Goal: Transaction & Acquisition: Download file/media

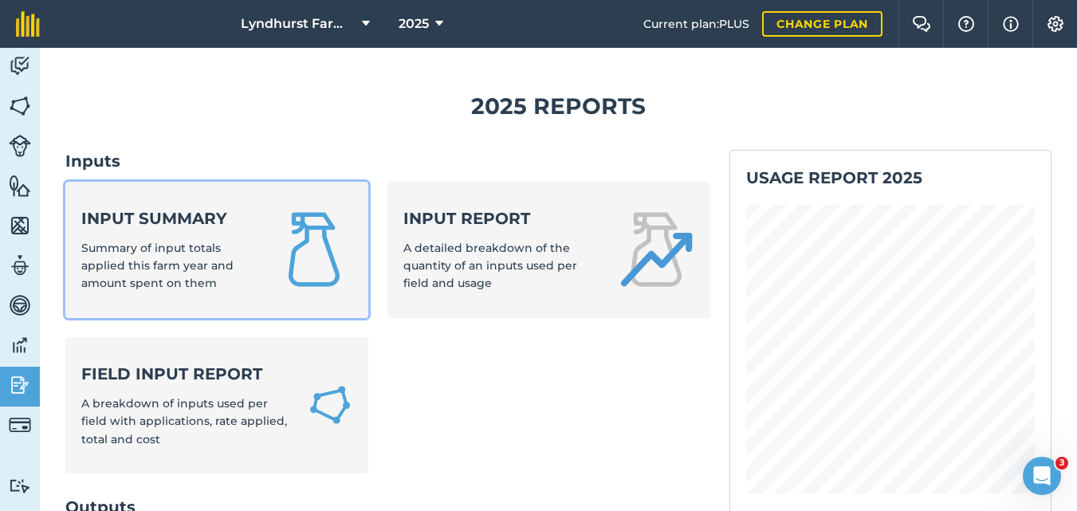
click at [191, 236] on div "Input summary Summary of input totals applied this farm year and amount spent o…" at bounding box center [168, 249] width 175 height 85
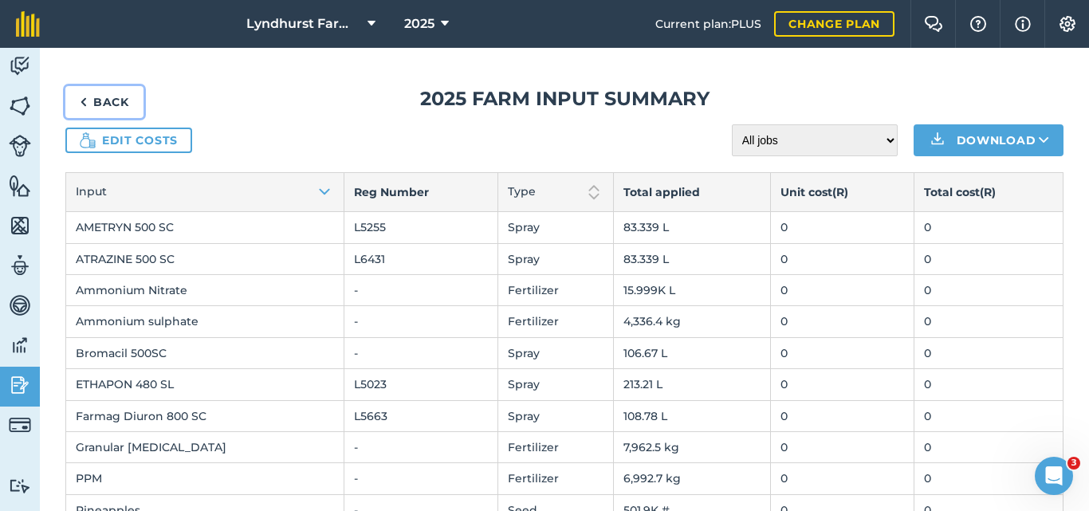
click at [105, 104] on link "Back" at bounding box center [104, 102] width 78 height 32
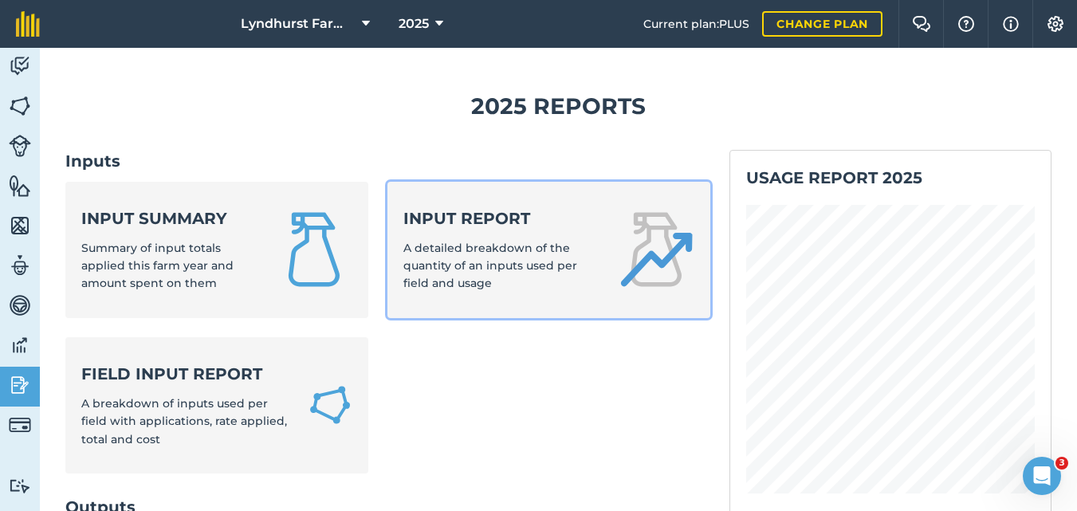
click at [545, 283] on div "Input report A detailed breakdown of the quantity of an inputs used per field a…" at bounding box center [500, 249] width 195 height 85
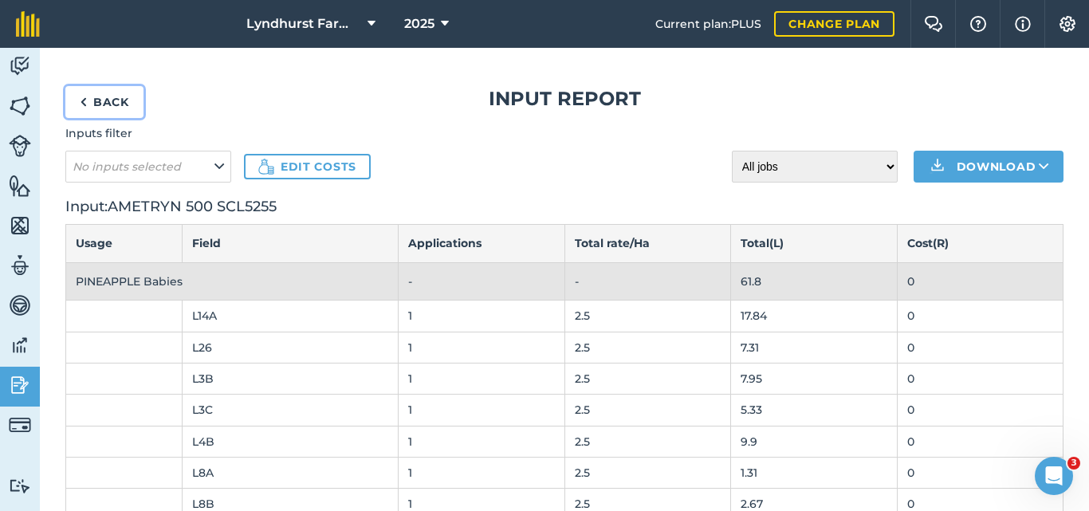
click at [92, 98] on link "Back" at bounding box center [104, 102] width 78 height 32
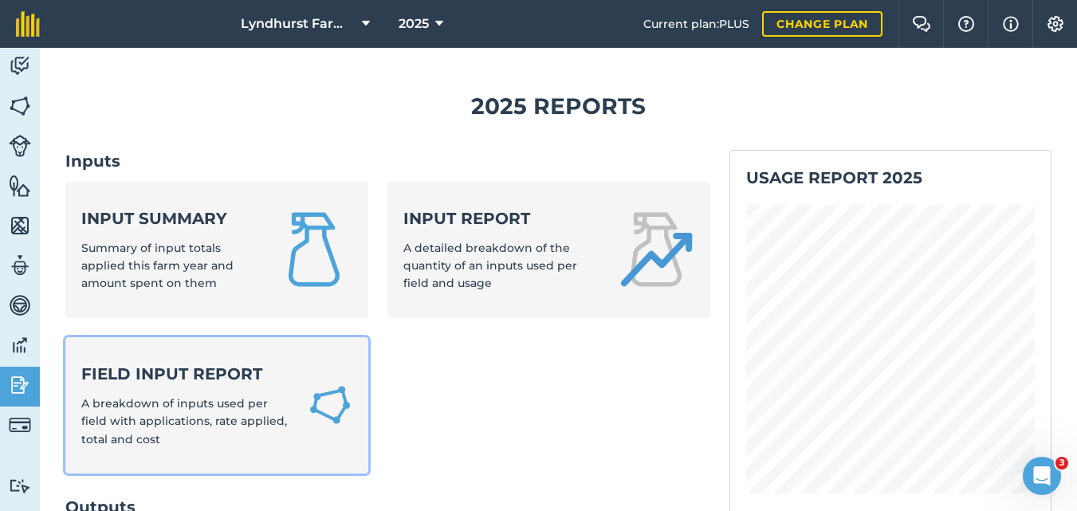
click at [205, 385] on div "Field Input Report A breakdown of inputs used per field with applications, rate…" at bounding box center [184, 405] width 207 height 85
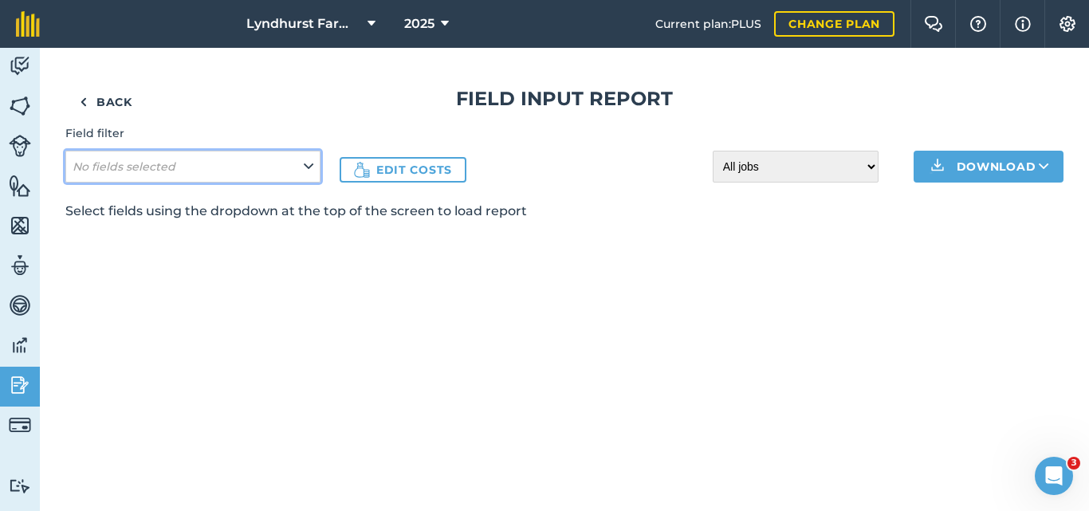
click at [311, 173] on icon at bounding box center [309, 167] width 10 height 18
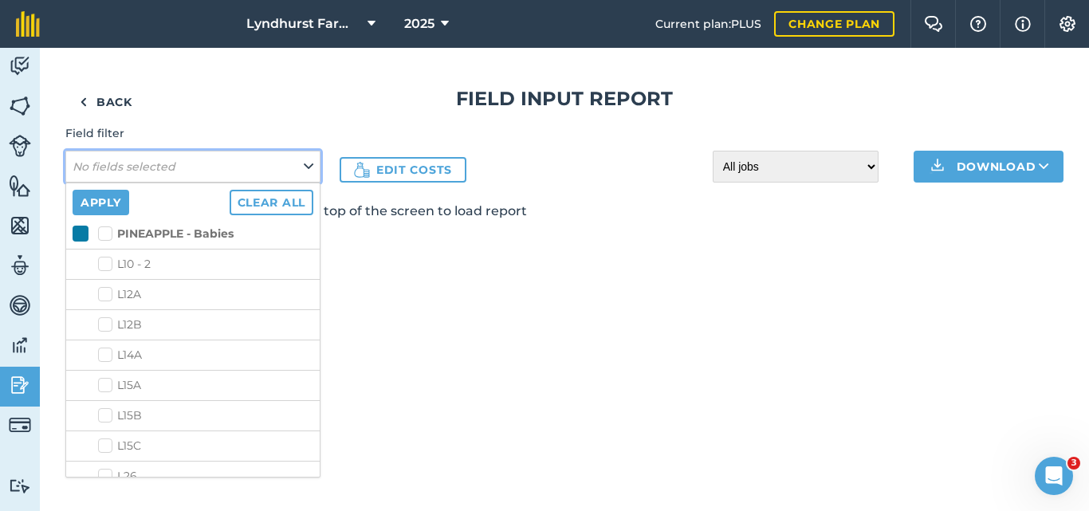
scroll to position [1820, 0]
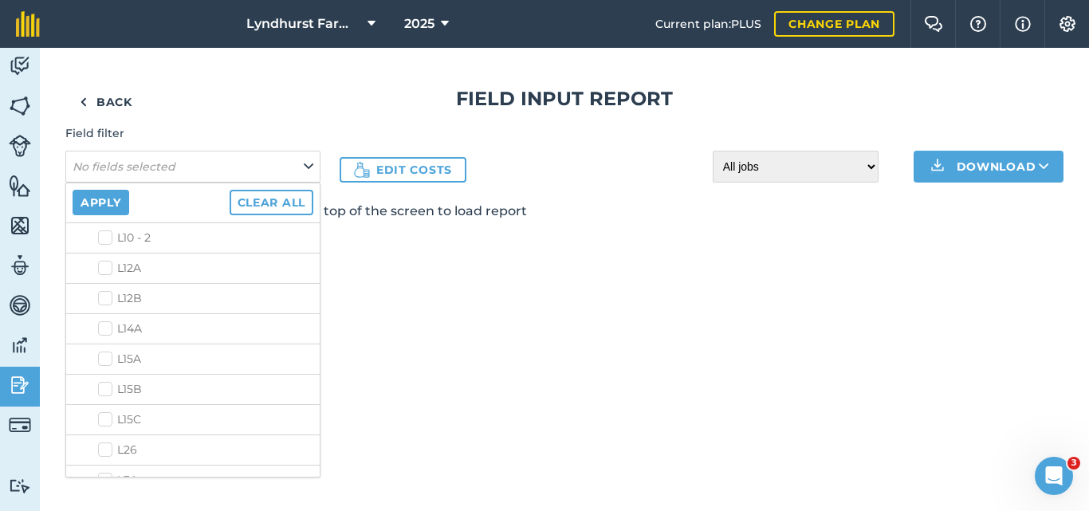
click at [107, 273] on label "L12A" at bounding box center [205, 268] width 215 height 17
click at [107, 270] on input "L12A" at bounding box center [103, 265] width 10 height 10
checkbox input "true"
click at [103, 293] on label "L12B" at bounding box center [205, 298] width 215 height 17
click at [103, 293] on input "L12B" at bounding box center [103, 295] width 10 height 10
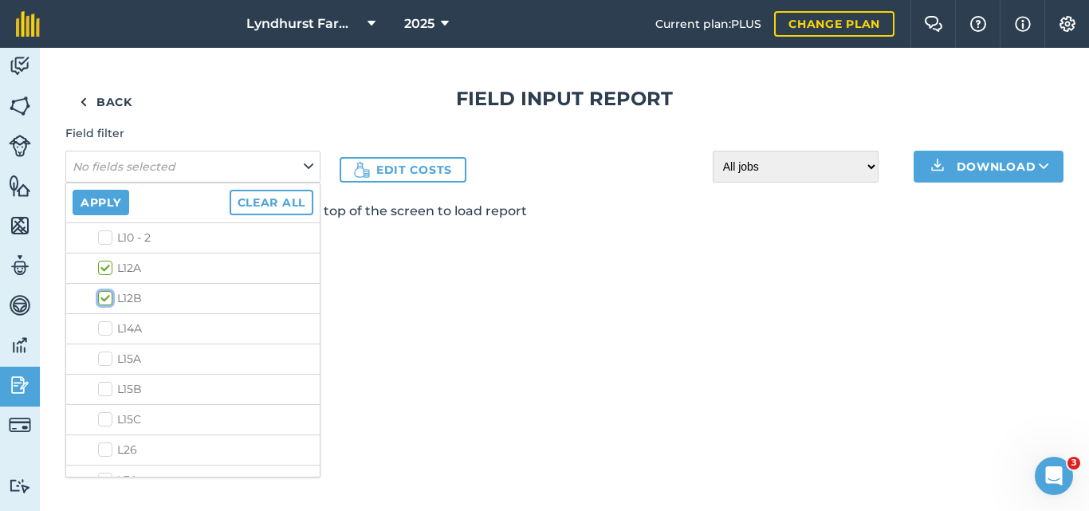
checkbox input "true"
click at [108, 330] on label "L14A" at bounding box center [205, 329] width 215 height 17
click at [108, 330] on input "L14A" at bounding box center [103, 326] width 10 height 10
checkbox input "true"
click at [104, 351] on label "L15A" at bounding box center [205, 359] width 215 height 17
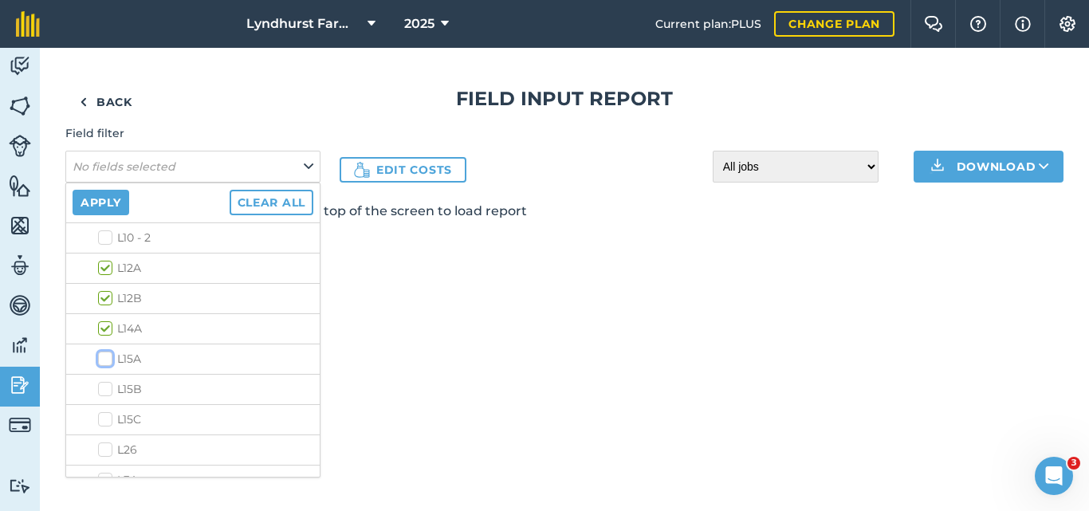
click at [104, 351] on input "L15A" at bounding box center [103, 356] width 10 height 10
checkbox input "true"
click at [102, 388] on label "L15B" at bounding box center [205, 389] width 215 height 17
click at [102, 388] on input "L15B" at bounding box center [103, 386] width 10 height 10
checkbox input "true"
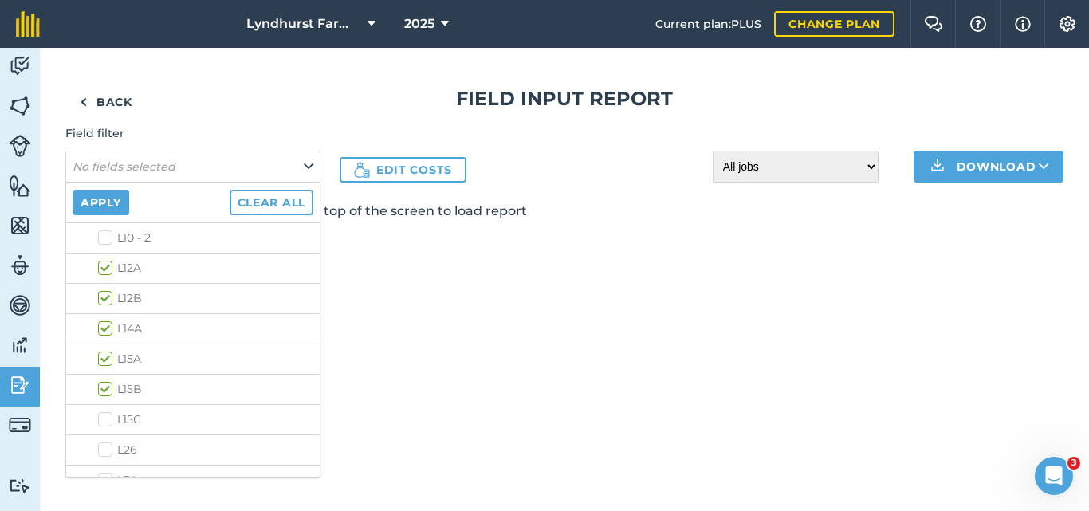
click at [102, 416] on label "L15C" at bounding box center [205, 419] width 215 height 17
click at [102, 416] on input "L15C" at bounding box center [103, 416] width 10 height 10
checkbox input "true"
click at [109, 376] on label "L8A" at bounding box center [205, 370] width 215 height 17
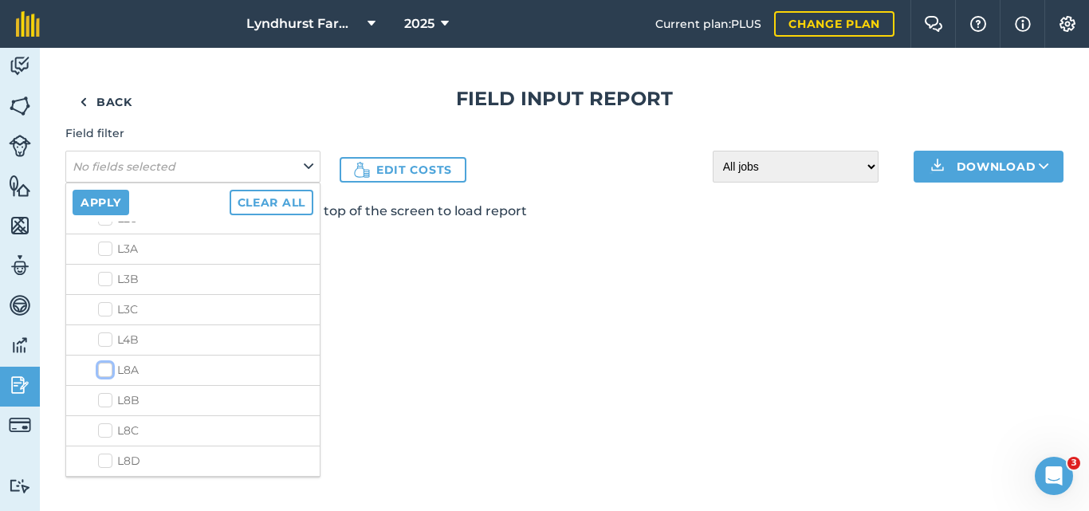
click at [108, 372] on input "L8A" at bounding box center [103, 367] width 10 height 10
checkbox input "true"
click at [109, 397] on label "L8B" at bounding box center [205, 400] width 215 height 17
click at [108, 397] on input "L8B" at bounding box center [103, 397] width 10 height 10
checkbox input "true"
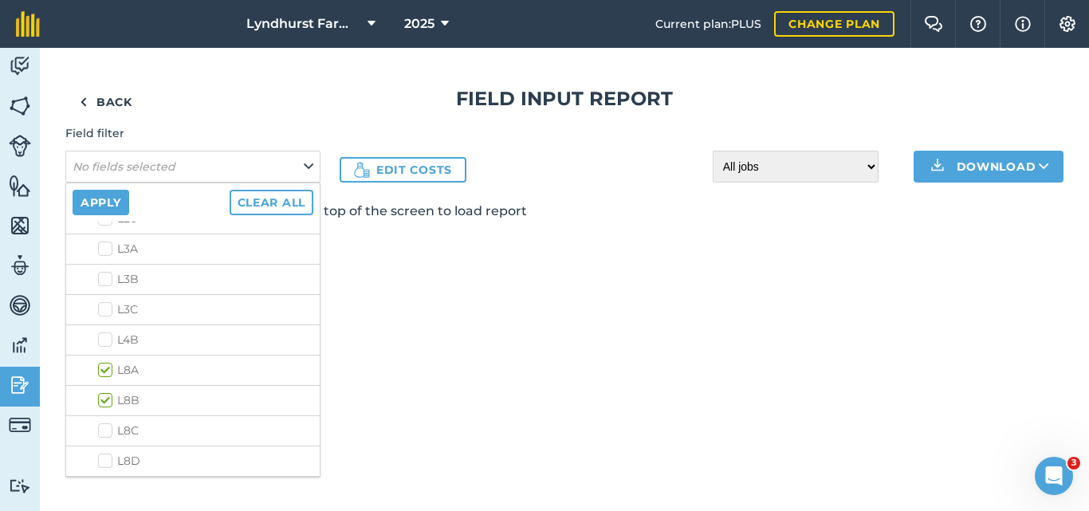
click at [104, 430] on label "L8C" at bounding box center [205, 431] width 215 height 17
click at [104, 430] on input "L8C" at bounding box center [103, 428] width 10 height 10
checkbox input "true"
click at [108, 352] on label "L8D" at bounding box center [205, 352] width 215 height 17
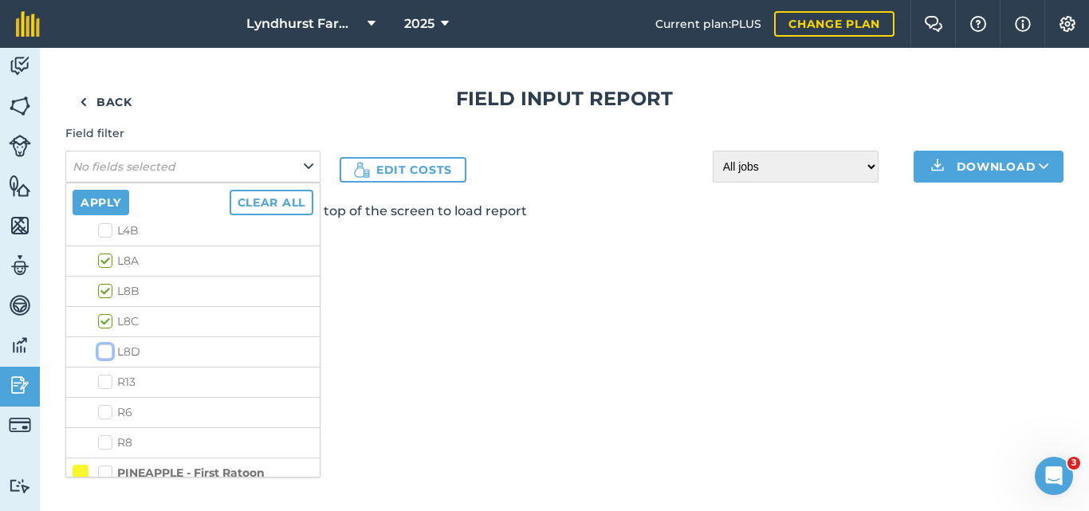
click at [108, 352] on input "L8D" at bounding box center [103, 349] width 10 height 10
checkbox input "true"
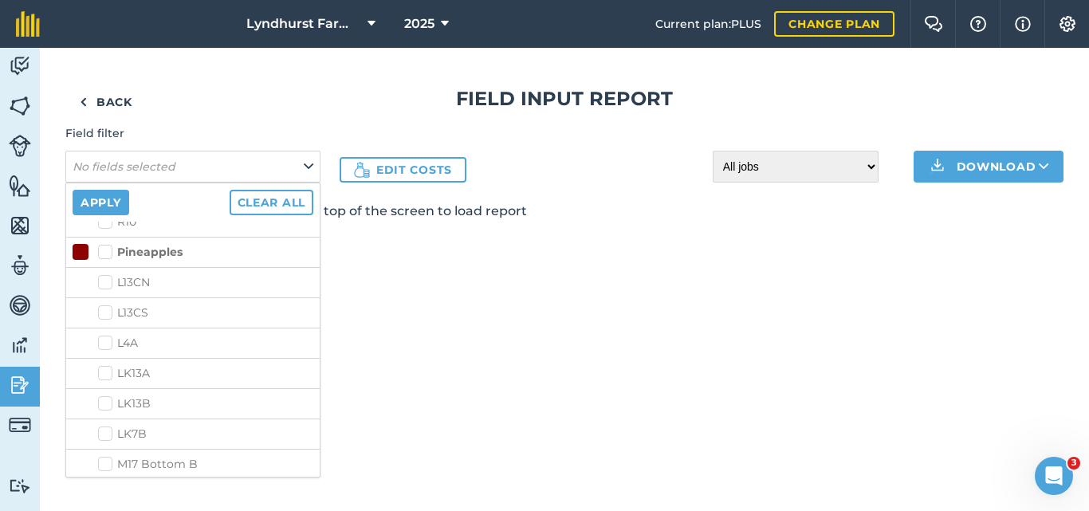
scroll to position [3139, 0]
click at [108, 313] on label "L13CS" at bounding box center [205, 313] width 215 height 17
click at [108, 313] on input "L13CS" at bounding box center [103, 310] width 10 height 10
checkbox input "true"
click at [107, 341] on label "L4A" at bounding box center [205, 343] width 215 height 17
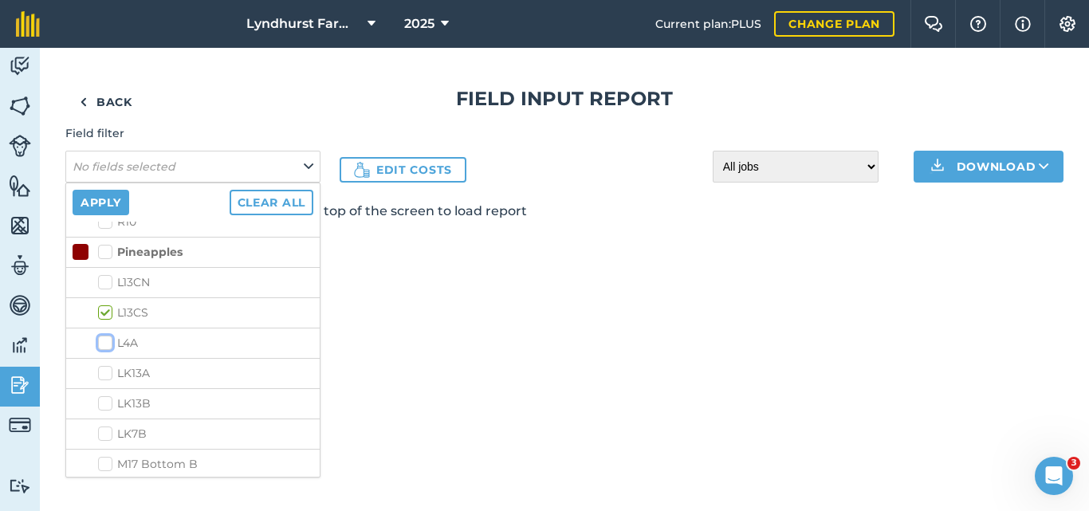
click at [107, 341] on input "L4A" at bounding box center [103, 340] width 10 height 10
checkbox input "true"
click at [108, 399] on label "LK13B" at bounding box center [205, 403] width 215 height 17
click at [108, 399] on input "LK13B" at bounding box center [103, 400] width 10 height 10
checkbox input "true"
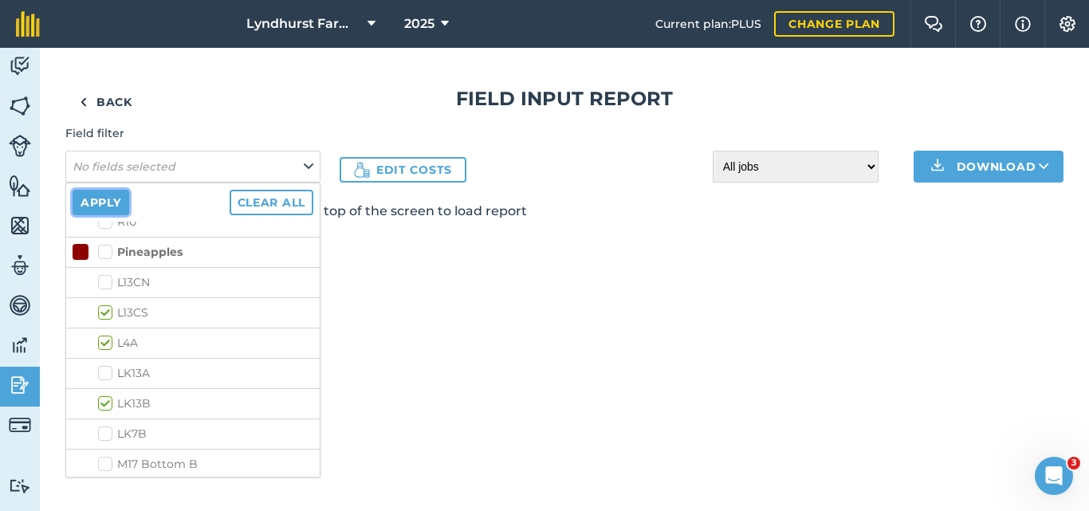
click at [112, 204] on button "Apply" at bounding box center [101, 203] width 57 height 26
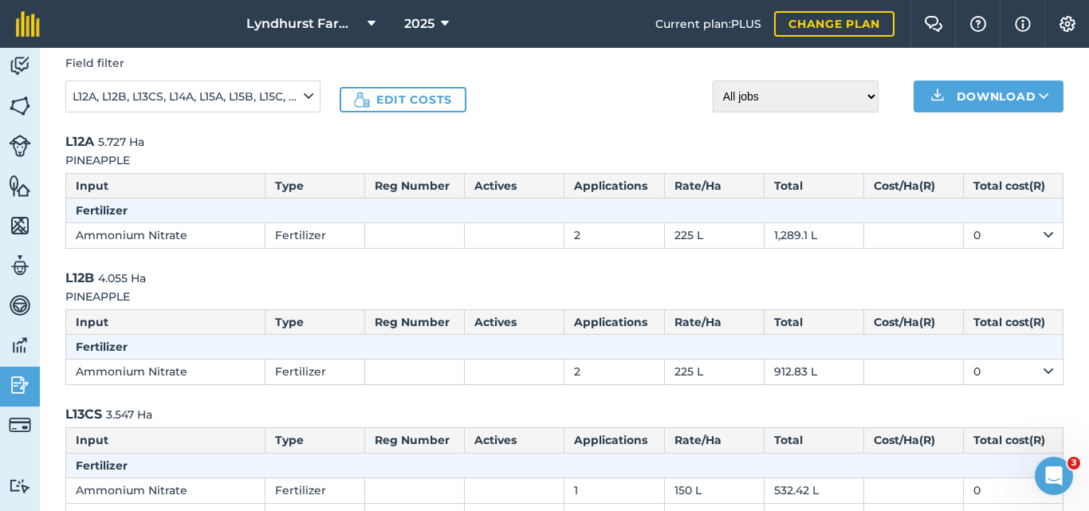
scroll to position [0, 0]
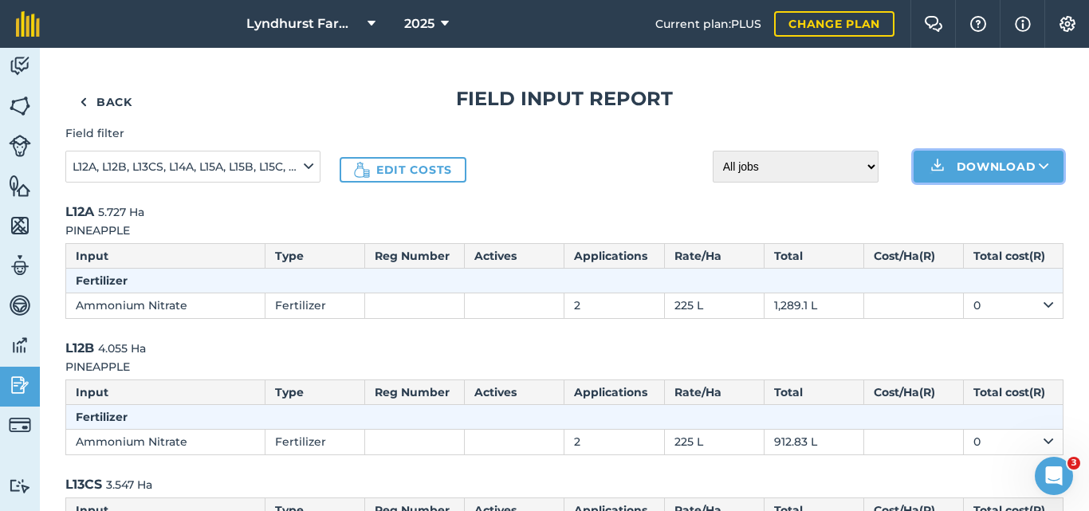
click at [967, 153] on button "Download" at bounding box center [989, 167] width 150 height 32
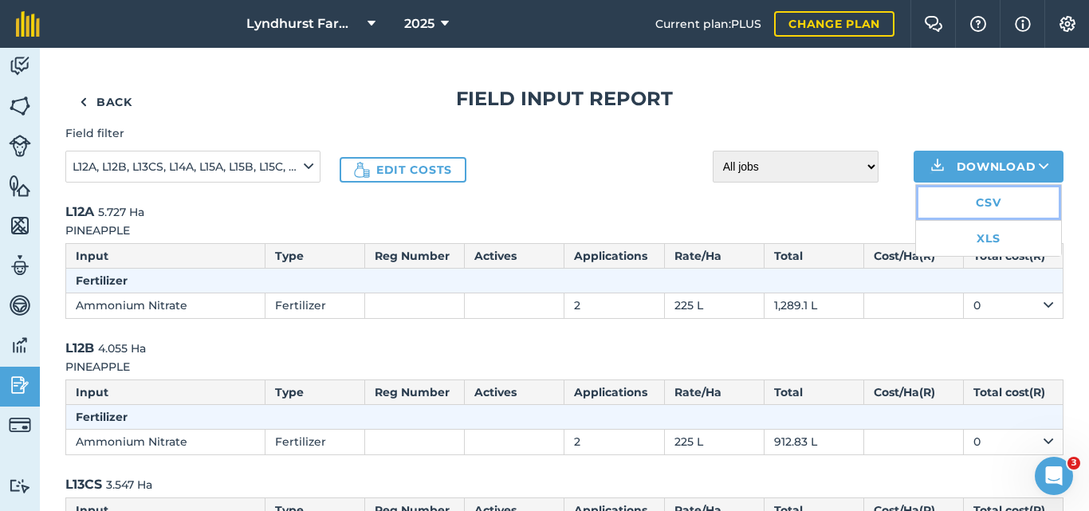
click at [978, 201] on link "CSV" at bounding box center [988, 202] width 145 height 35
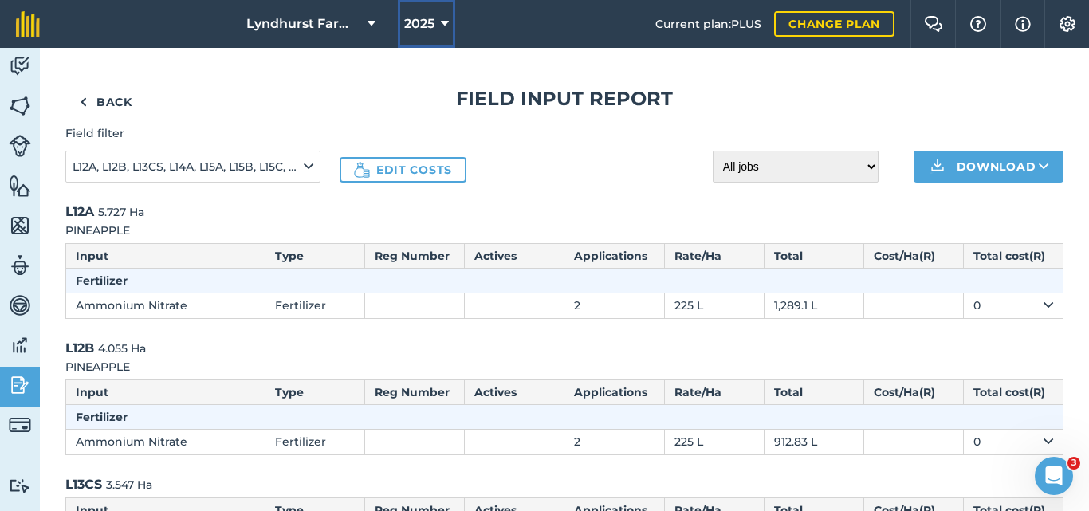
click at [438, 31] on button "2025" at bounding box center [426, 24] width 57 height 48
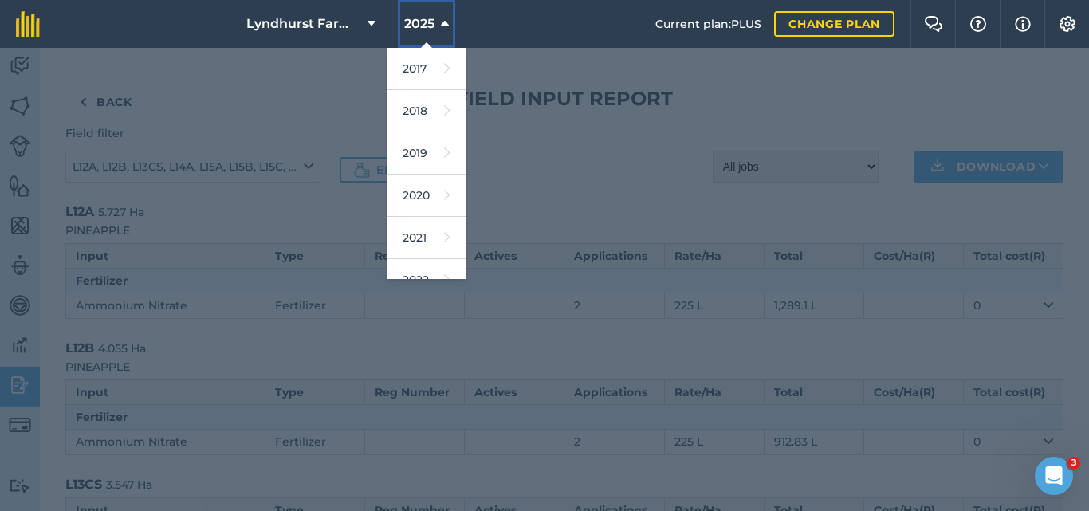
click at [438, 31] on button "2025" at bounding box center [426, 24] width 57 height 48
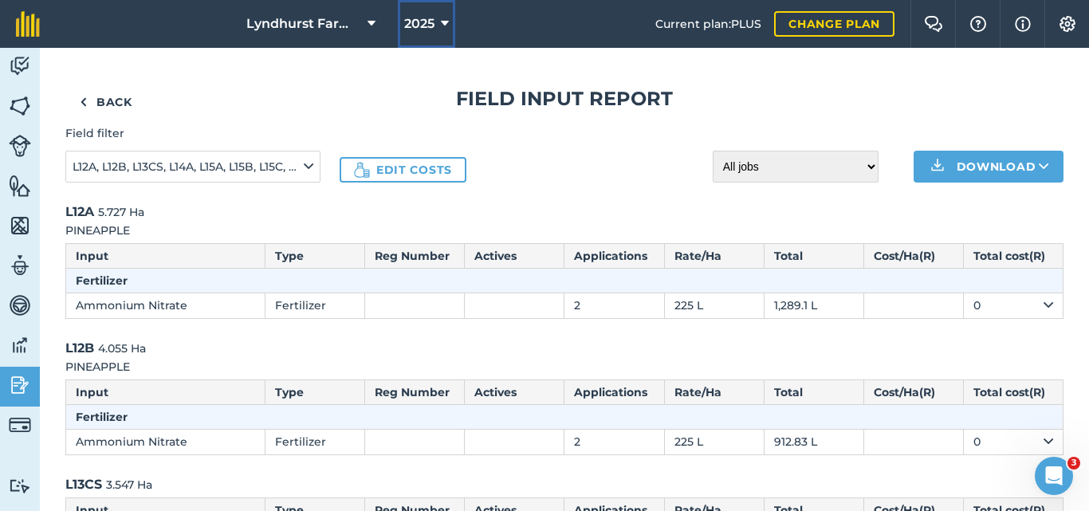
click at [450, 28] on button "2025" at bounding box center [426, 24] width 57 height 48
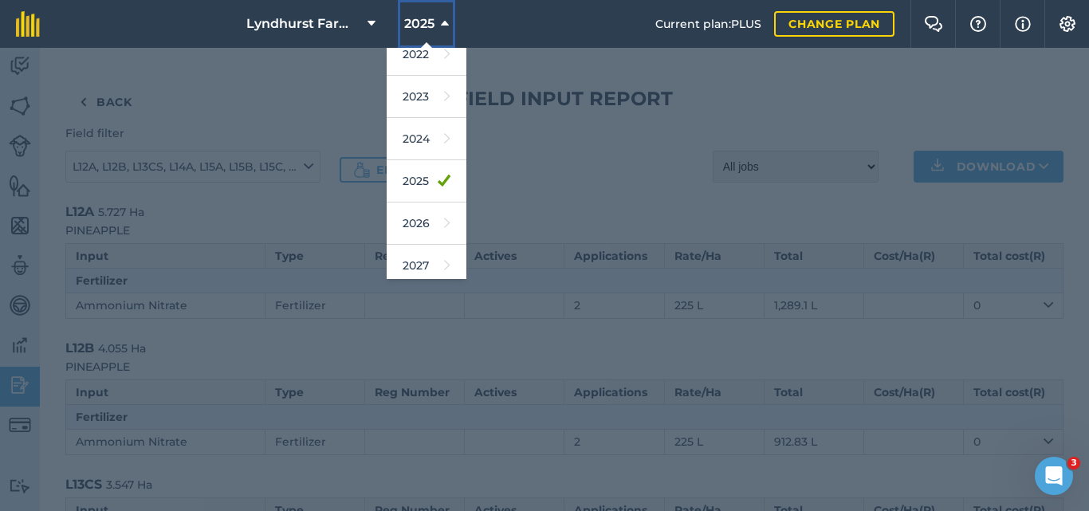
scroll to position [234, 0]
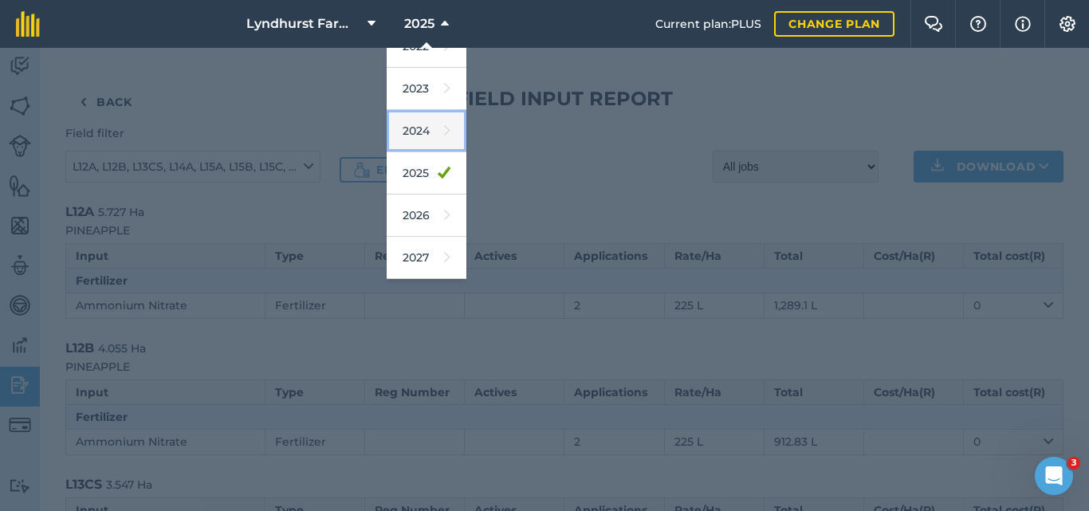
click at [419, 136] on link "2024" at bounding box center [427, 131] width 80 height 42
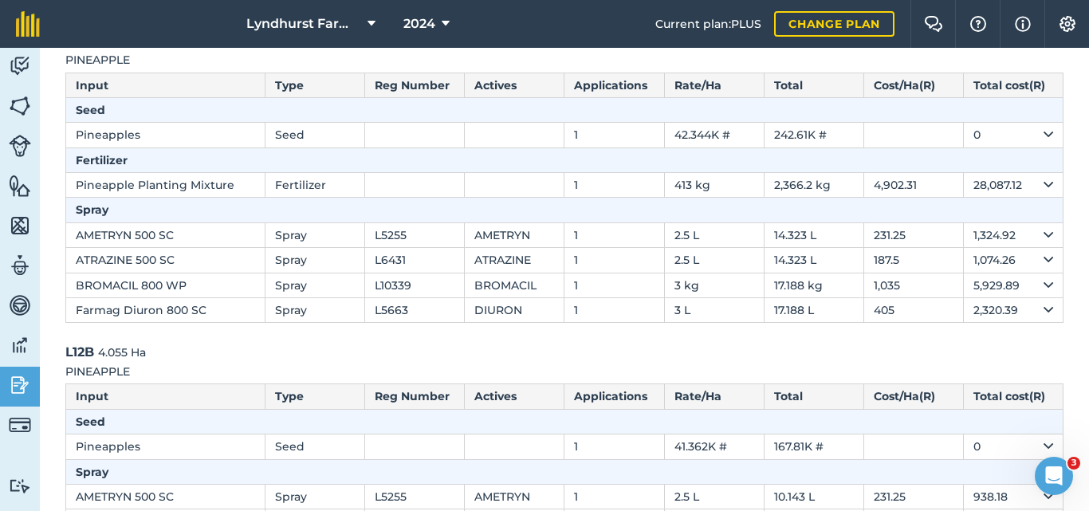
scroll to position [174, 0]
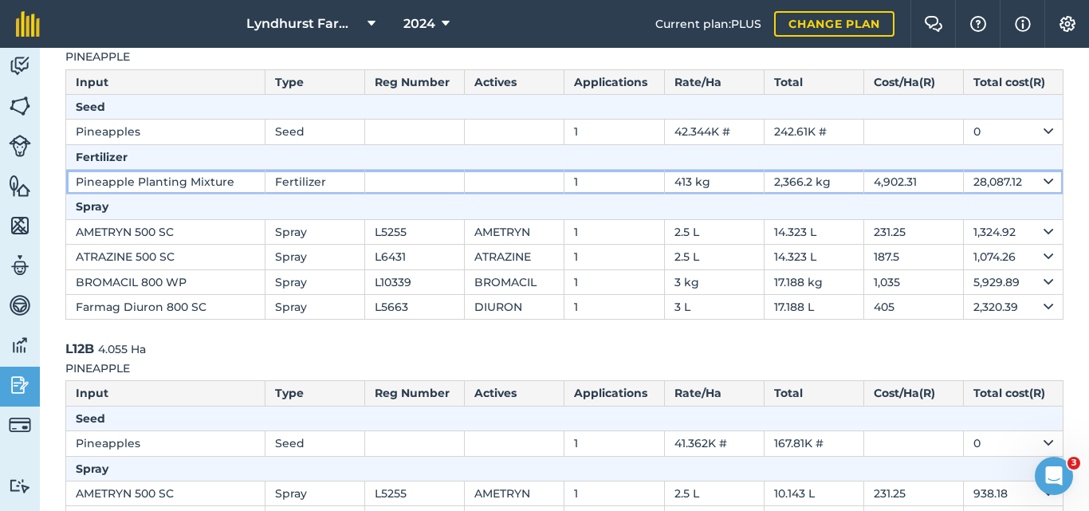
click at [1044, 179] on icon at bounding box center [1049, 182] width 10 height 18
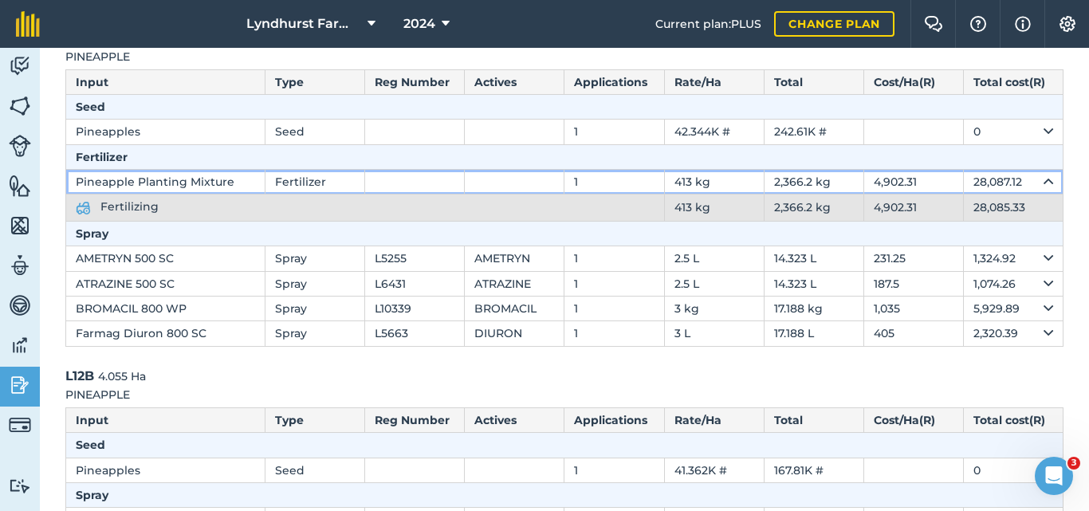
click at [1044, 176] on icon at bounding box center [1049, 182] width 10 height 18
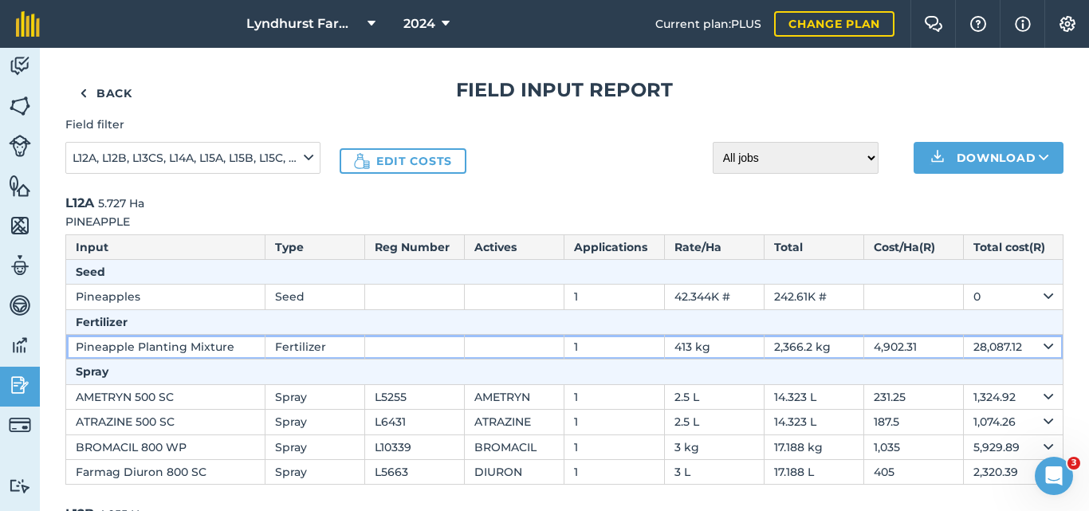
scroll to position [0, 0]
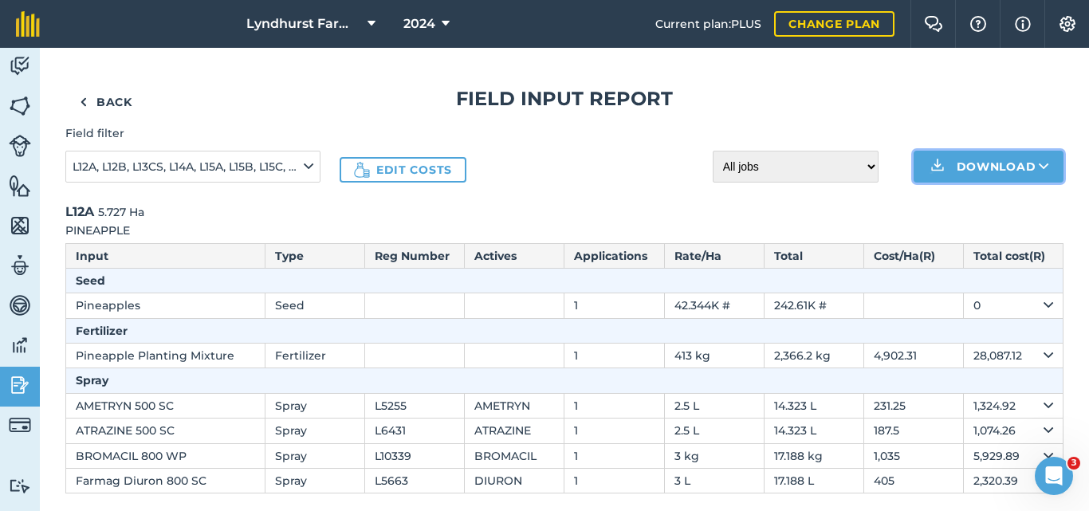
click at [966, 167] on button "Download" at bounding box center [989, 167] width 150 height 32
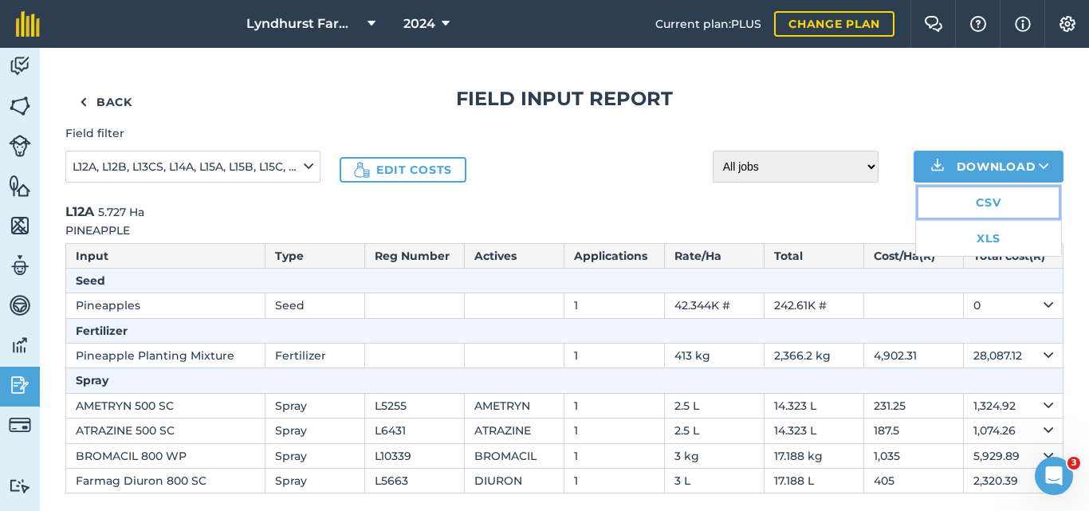
click at [969, 207] on link "CSV" at bounding box center [988, 202] width 145 height 35
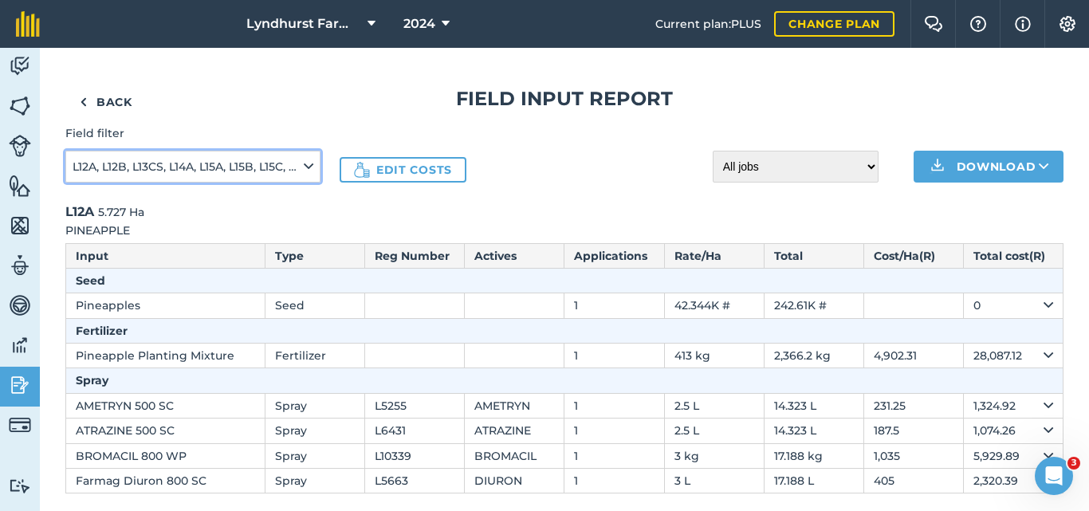
click at [304, 171] on icon at bounding box center [309, 167] width 10 height 18
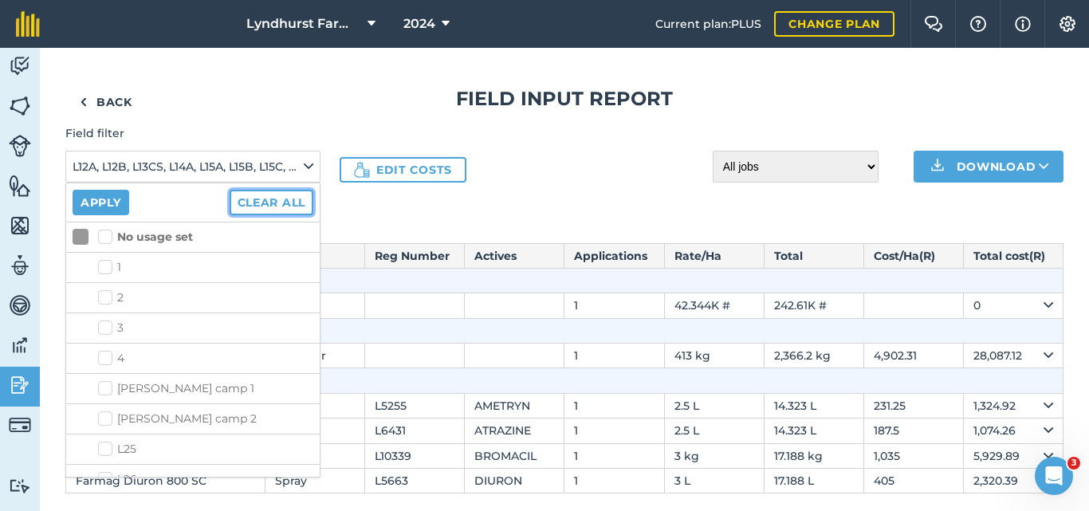
click at [273, 211] on button "Clear all" at bounding box center [272, 203] width 84 height 26
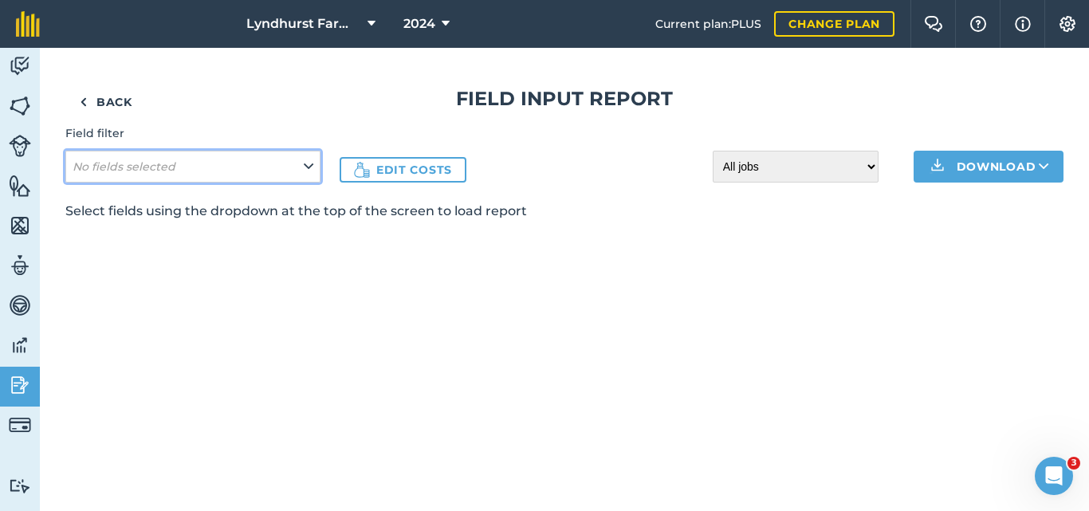
click at [305, 168] on icon at bounding box center [309, 167] width 10 height 18
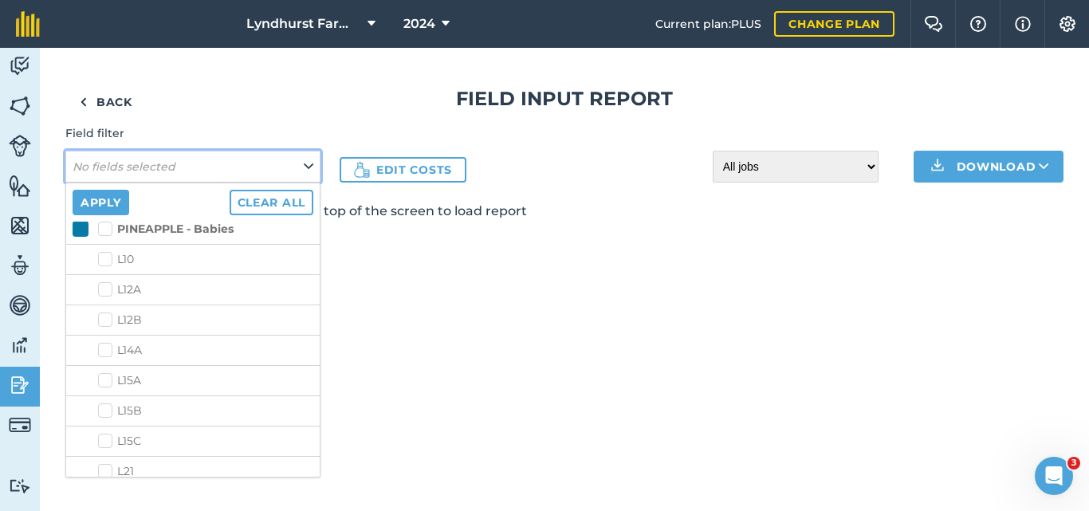
scroll to position [1841, 0]
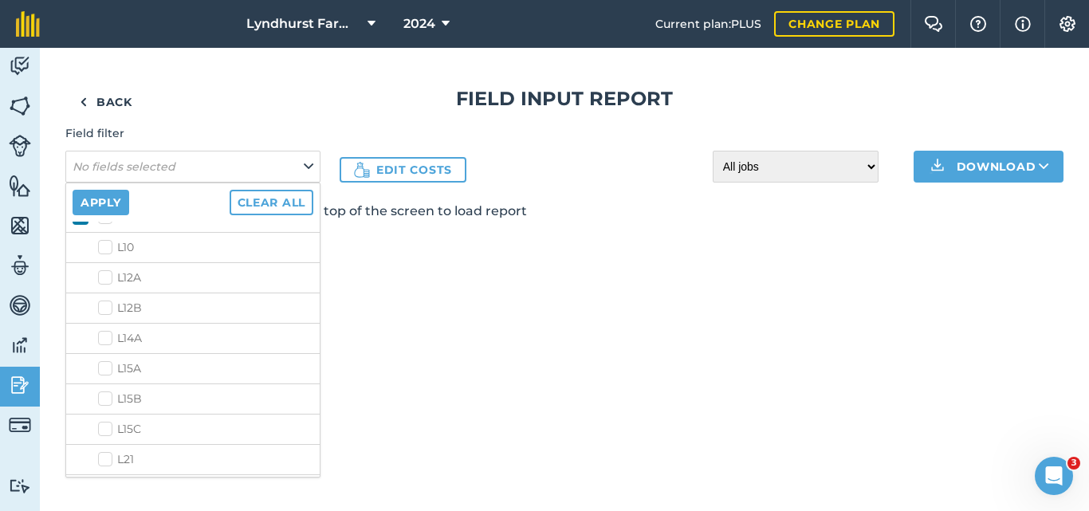
click at [108, 252] on label "L10" at bounding box center [205, 247] width 215 height 17
click at [108, 250] on input "L10" at bounding box center [103, 244] width 10 height 10
checkbox input "true"
click at [104, 207] on button "Apply" at bounding box center [101, 203] width 57 height 26
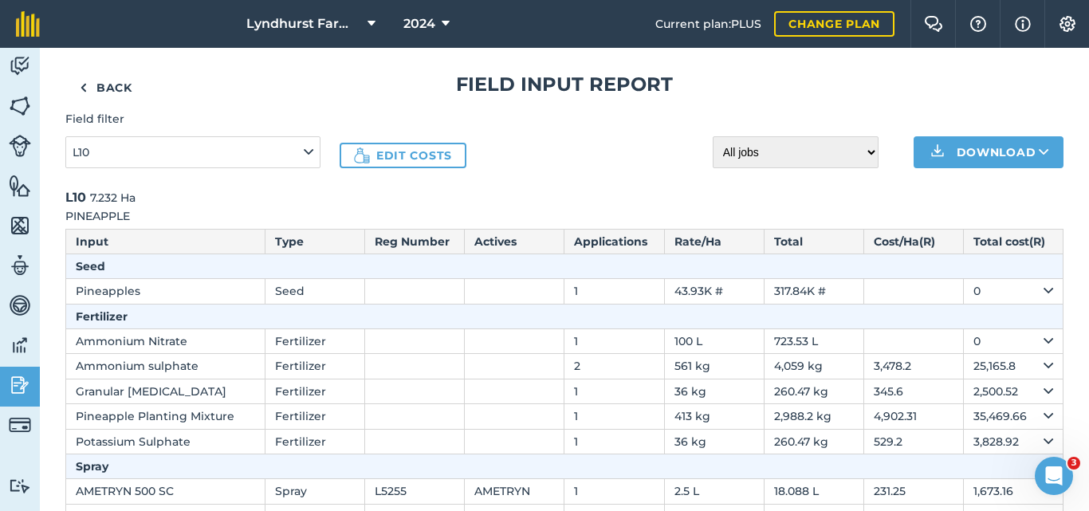
scroll to position [0, 0]
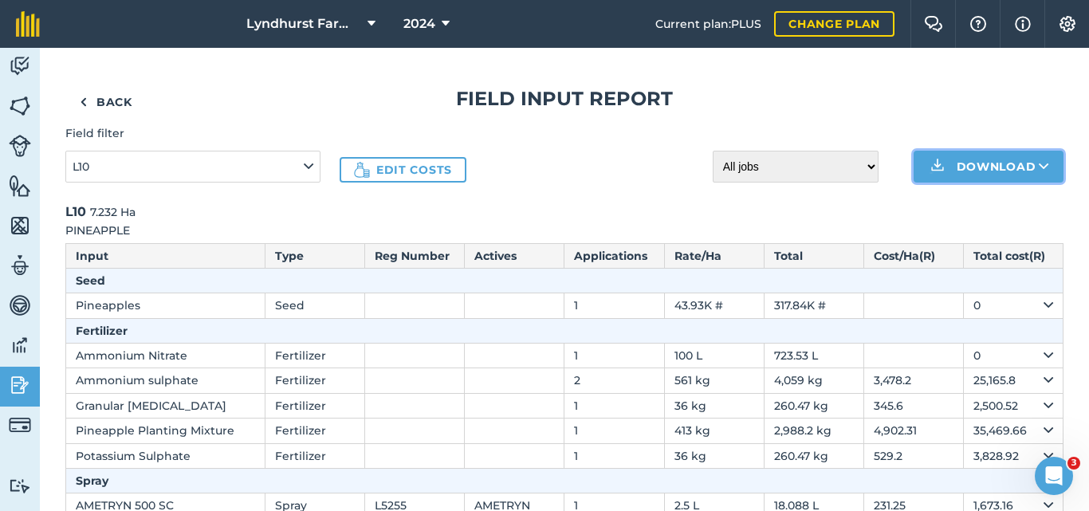
click at [934, 159] on img at bounding box center [937, 166] width 19 height 19
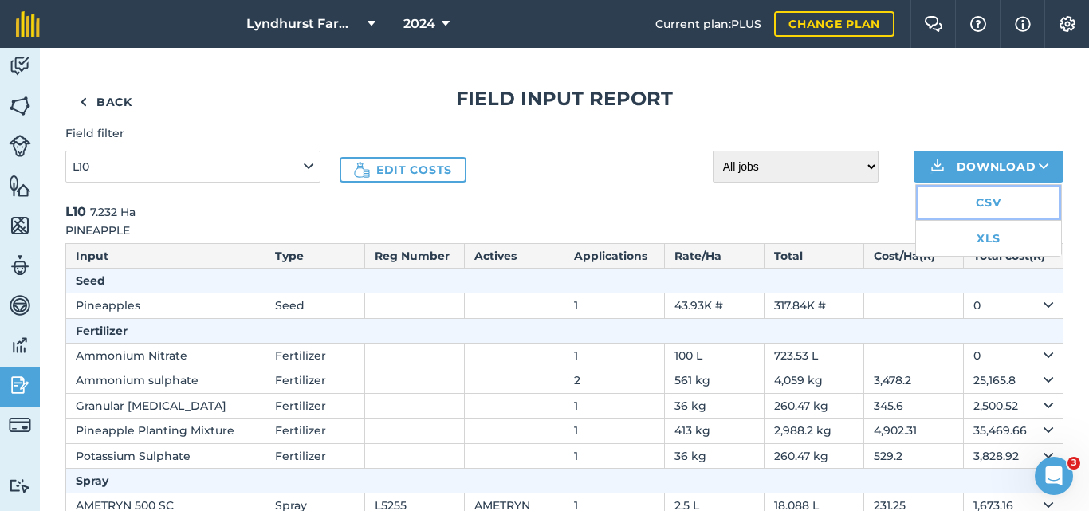
click at [976, 202] on link "CSV" at bounding box center [988, 202] width 145 height 35
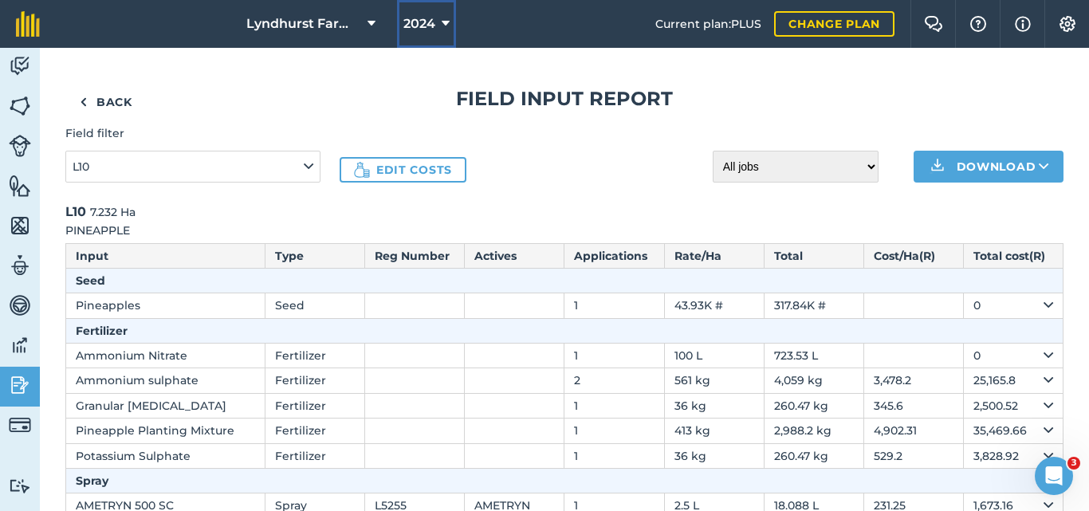
click at [446, 25] on icon at bounding box center [446, 23] width 8 height 19
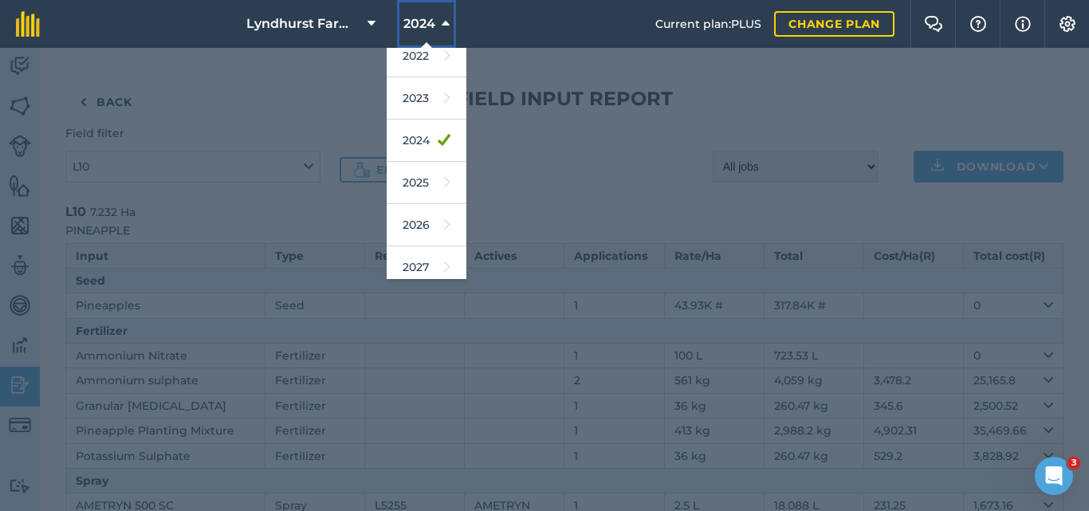
scroll to position [234, 0]
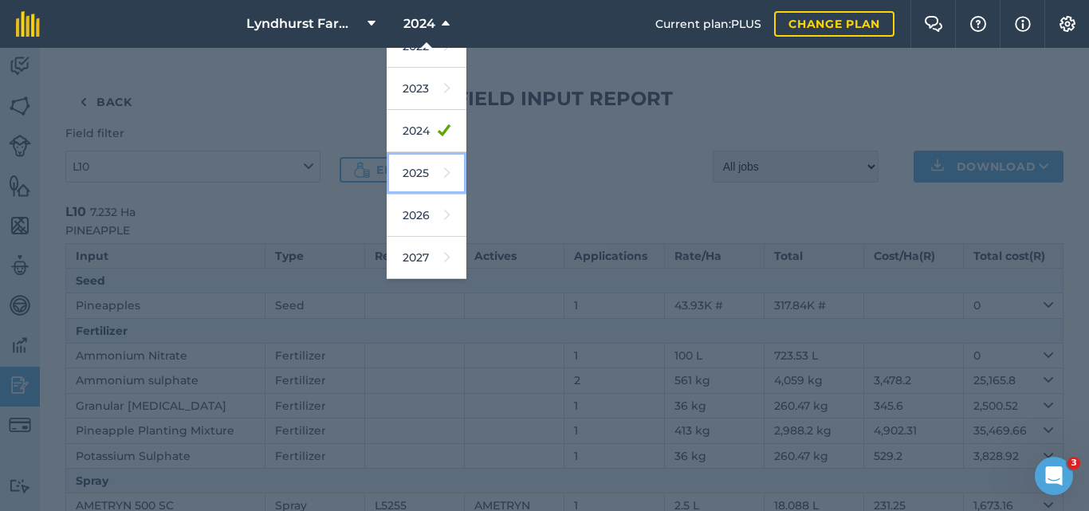
click at [426, 170] on link "2025" at bounding box center [427, 173] width 80 height 42
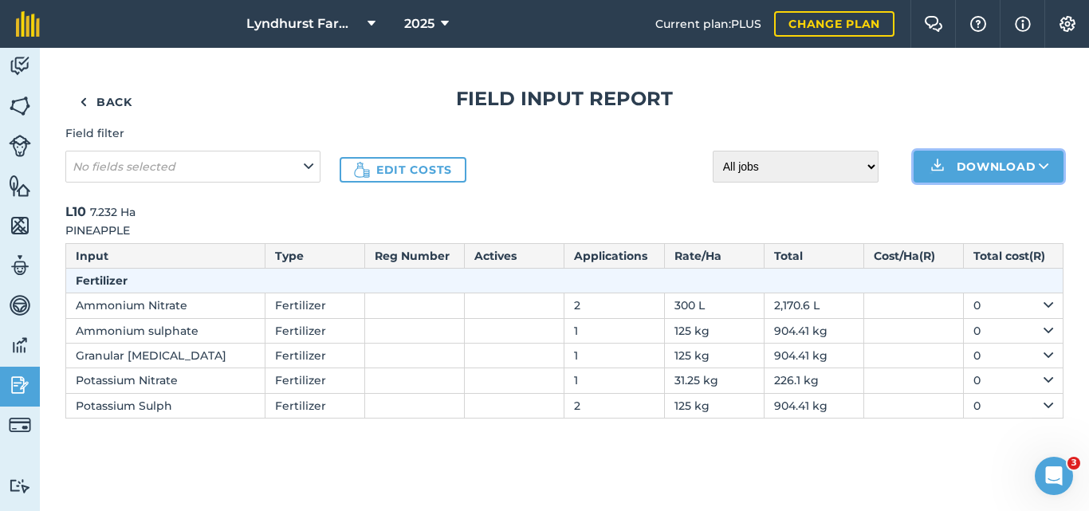
click at [981, 159] on button "Download" at bounding box center [989, 167] width 150 height 32
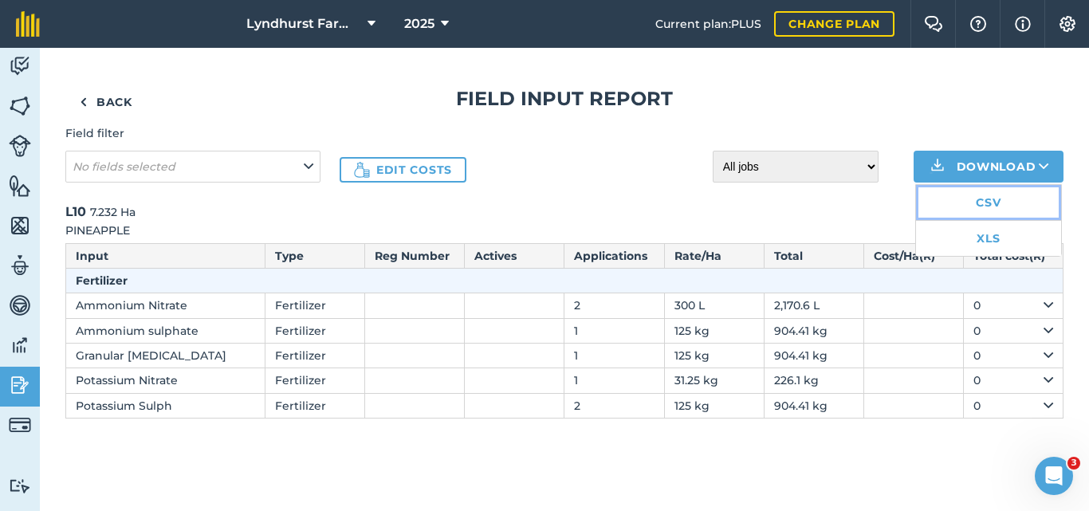
click at [994, 204] on link "CSV" at bounding box center [988, 202] width 145 height 35
